Goal: Navigation & Orientation: Find specific page/section

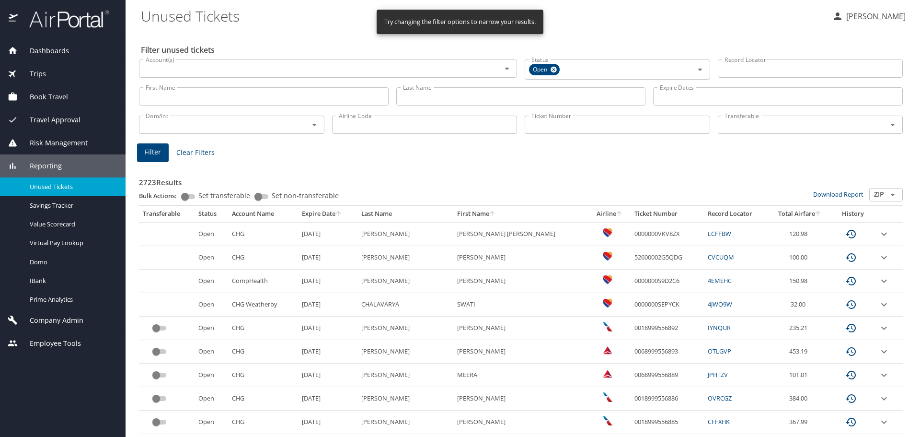
click at [32, 72] on span "Trips" at bounding box center [32, 74] width 28 height 11
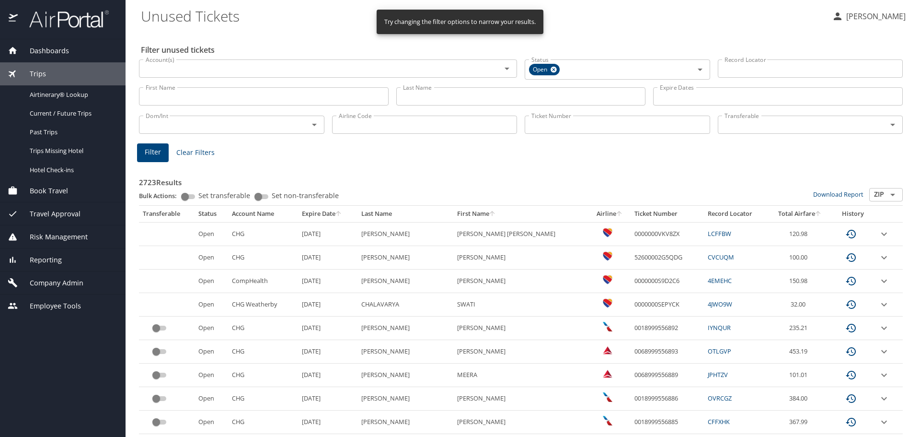
click at [43, 52] on span "Dashboards" at bounding box center [43, 51] width 51 height 11
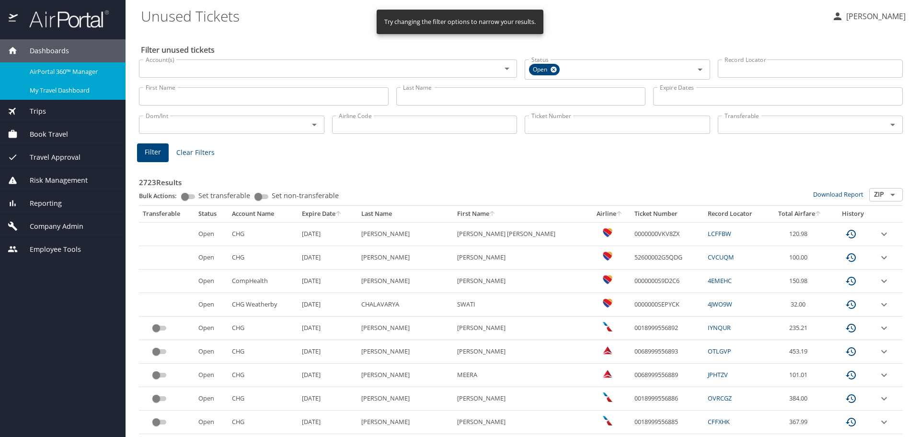
click at [54, 86] on span "My Travel Dashboard" at bounding box center [72, 90] width 84 height 9
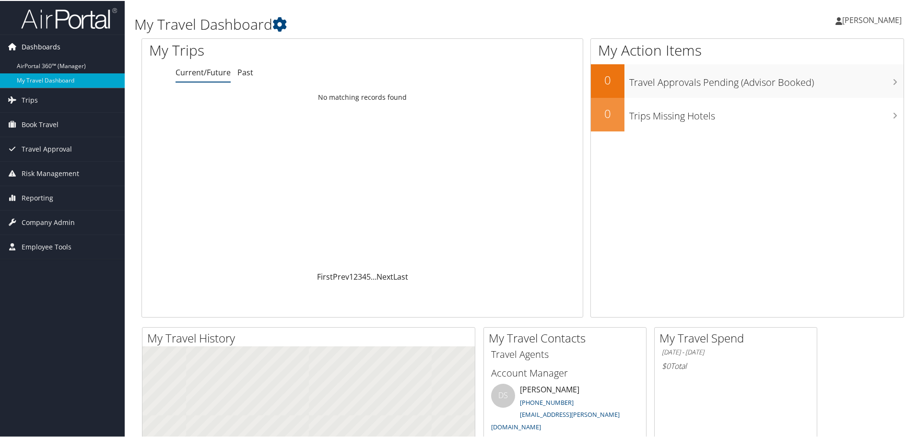
click at [40, 56] on span "Dashboards" at bounding box center [41, 46] width 39 height 24
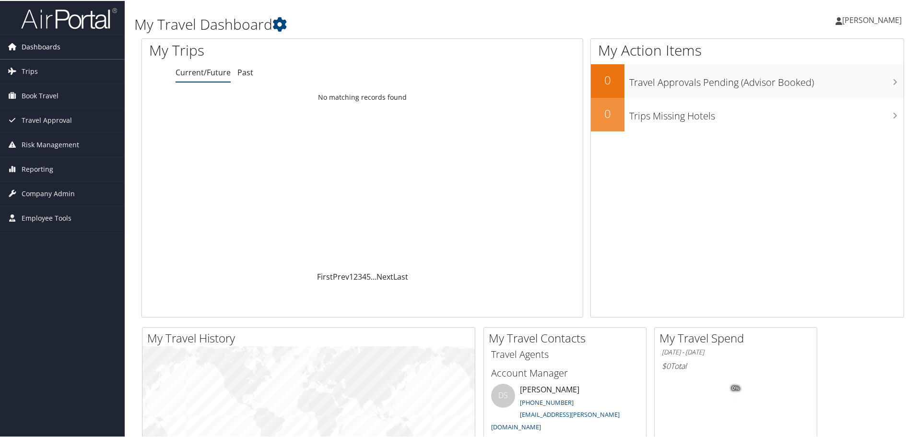
click at [35, 46] on span "Dashboards" at bounding box center [41, 46] width 39 height 24
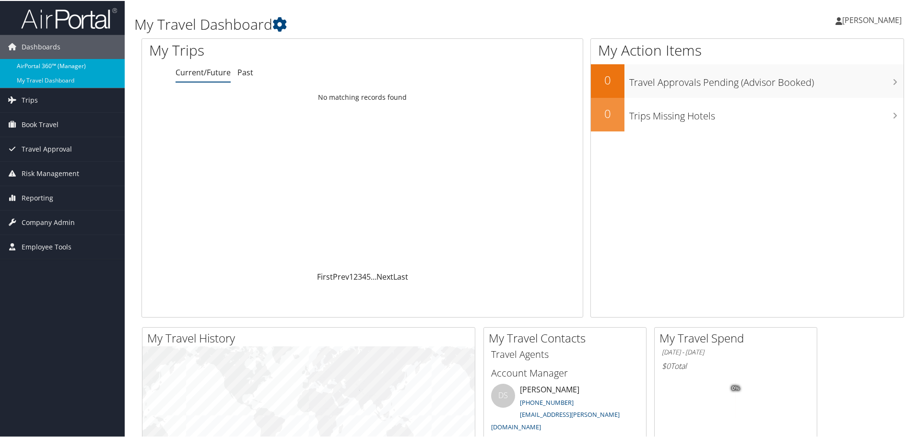
click at [43, 69] on link "AirPortal 360™ (Manager)" at bounding box center [62, 65] width 125 height 14
